Goal: Transaction & Acquisition: Purchase product/service

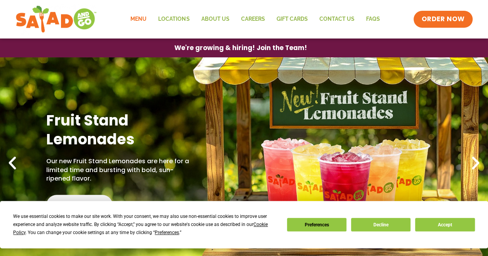
click at [142, 16] on link "Menu" at bounding box center [138, 19] width 28 height 18
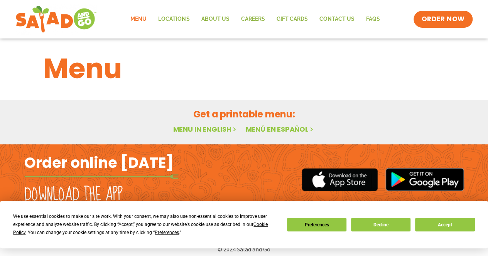
scroll to position [11, 0]
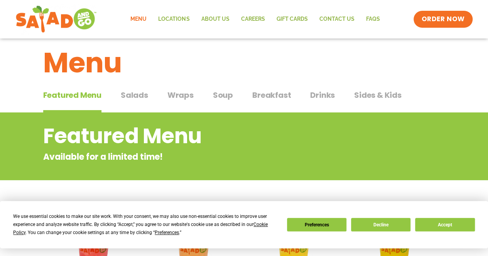
click at [138, 96] on span "Salads" at bounding box center [134, 95] width 27 height 12
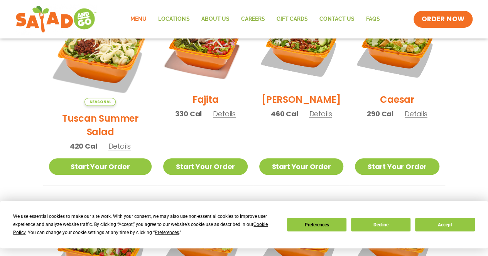
scroll to position [286, 0]
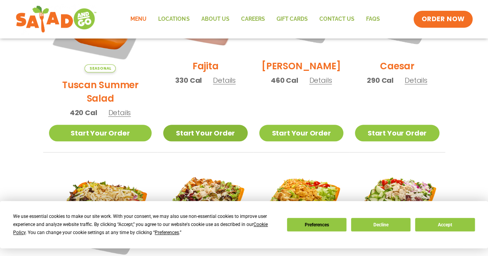
click at [200, 125] on link "Start Your Order" at bounding box center [205, 133] width 84 height 17
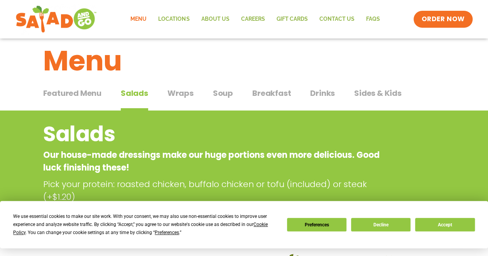
scroll to position [11, 0]
